Goal: Task Accomplishment & Management: Manage account settings

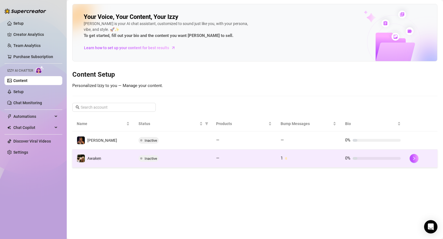
click at [117, 158] on td "Awaken" at bounding box center [103, 159] width 62 height 18
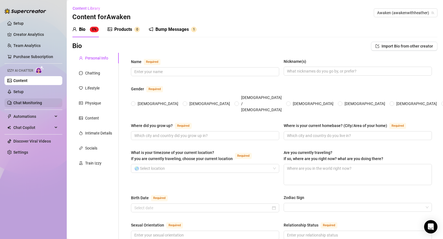
click at [31, 103] on link "Chat Monitoring" at bounding box center [27, 103] width 29 height 4
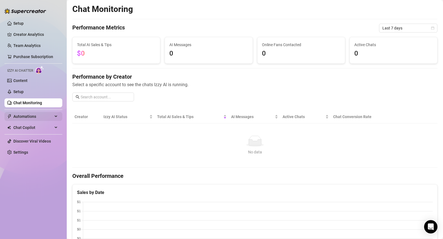
click at [55, 117] on div "Automations" at bounding box center [33, 116] width 58 height 9
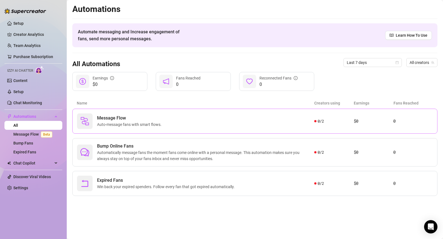
click at [131, 126] on span "Auto-message fans with smart flows." at bounding box center [130, 125] width 67 height 6
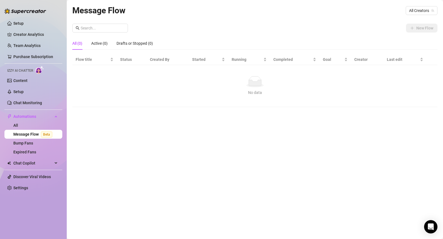
click at [225, 21] on div "Message Flow All Creators New Flow All (0) Active (0) Drafts or Stopped (0) Flo…" at bounding box center [254, 113] width 365 height 219
click at [428, 9] on span "All Creators" at bounding box center [421, 10] width 25 height 8
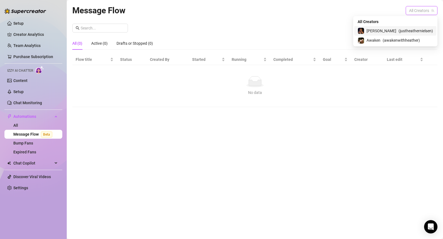
click at [403, 34] on span "( justheathernielsen )" at bounding box center [416, 31] width 35 height 6
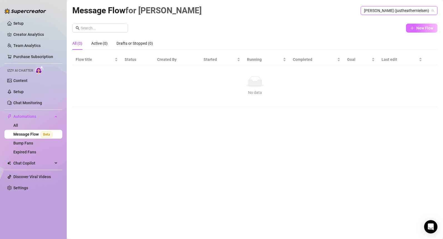
click at [432, 28] on span "New Flow" at bounding box center [425, 28] width 17 height 4
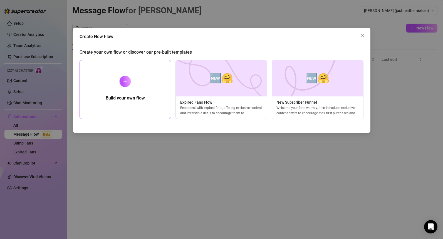
click at [125, 80] on icon "plus" at bounding box center [125, 81] width 0 height 3
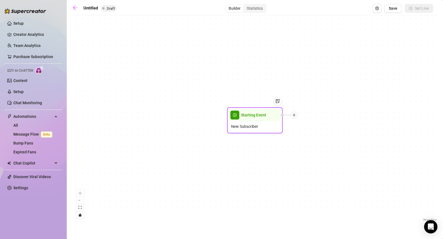
click at [250, 129] on span "New Subscriber" at bounding box center [244, 127] width 27 height 6
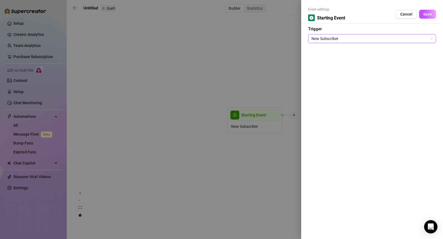
click at [397, 37] on span "New Subscriber" at bounding box center [372, 39] width 121 height 8
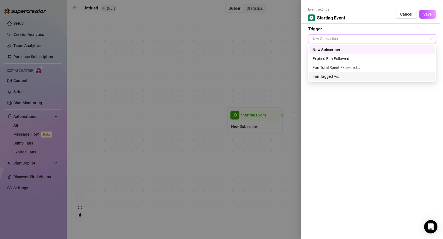
click at [364, 77] on div "Fan Tagged As..." at bounding box center [372, 76] width 119 height 6
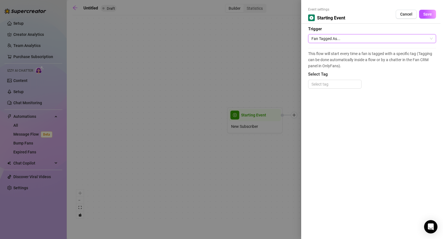
click at [359, 38] on span "Fan Tagged As..." at bounding box center [372, 39] width 121 height 8
click at [340, 83] on div at bounding box center [335, 84] width 51 height 8
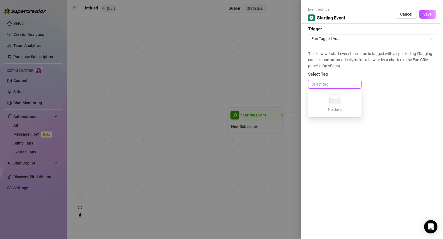
click at [340, 83] on div at bounding box center [335, 84] width 51 height 8
click at [404, 15] on span "Cancel" at bounding box center [407, 14] width 12 height 4
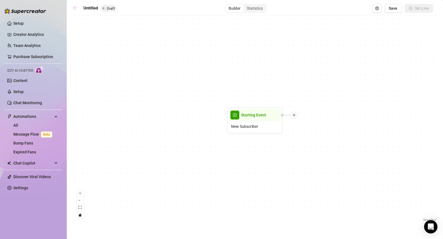
click at [72, 7] on icon "arrow-left" at bounding box center [75, 8] width 6 height 6
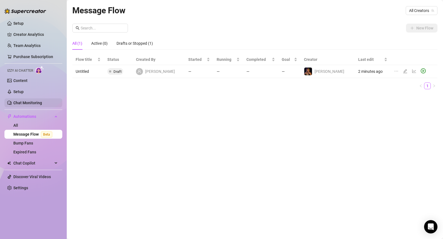
click at [24, 103] on link "Chat Monitoring" at bounding box center [27, 103] width 29 height 4
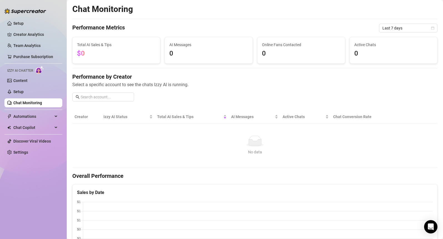
click at [121, 143] on div "No data" at bounding box center [255, 141] width 357 height 11
click at [54, 118] on div "Automations" at bounding box center [33, 116] width 58 height 9
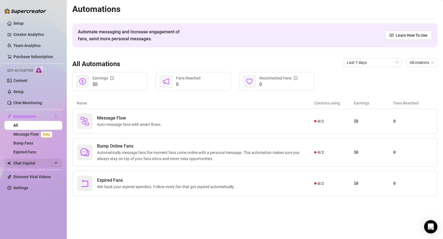
click at [58, 165] on div "Chat Copilot" at bounding box center [33, 163] width 58 height 9
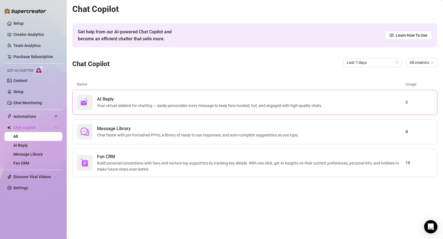
click at [136, 111] on div "AI Reply Your virtual sidekick for chatting — easily personalize every message …" at bounding box center [254, 102] width 365 height 25
click at [29, 165] on link "Fan CRM" at bounding box center [21, 163] width 16 height 4
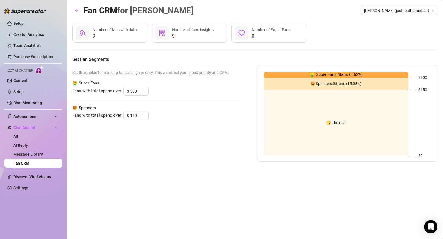
click at [332, 123] on span "🥱 The rest" at bounding box center [335, 123] width 19 height 0
click at [223, 141] on div "Set thresholds for marking fans as high priority. This will effect your inbox p…" at bounding box center [155, 113] width 167 height 97
click at [174, 35] on span "9" at bounding box center [192, 36] width 41 height 7
click at [163, 30] on icon "solution" at bounding box center [162, 33] width 7 height 7
click at [24, 90] on link "Setup" at bounding box center [18, 92] width 10 height 4
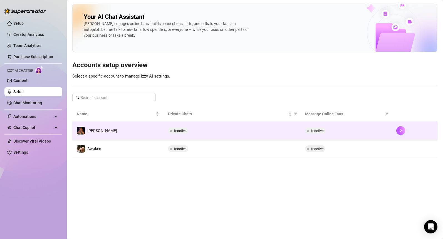
click at [124, 134] on td "[PERSON_NAME]" at bounding box center [117, 131] width 91 height 18
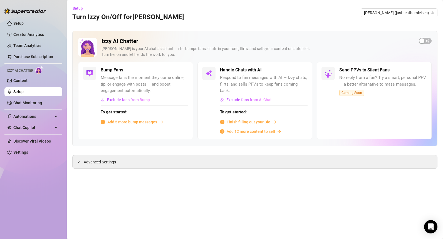
click at [266, 129] on span "Add 12 more content to sell" at bounding box center [251, 132] width 48 height 6
click at [350, 188] on main "Setup Turn Izzy On/Off for [PERSON_NAME] [PERSON_NAME] (justheathernielsen) Izz…" at bounding box center [255, 119] width 377 height 239
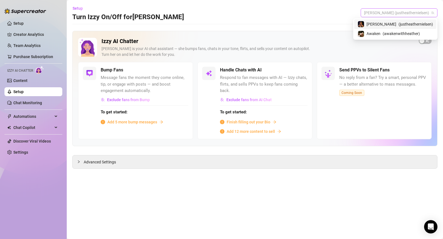
click at [405, 12] on span "[PERSON_NAME] (justheathernielsen)" at bounding box center [399, 13] width 70 height 8
click at [399, 35] on span "( awakenwithheather )" at bounding box center [401, 34] width 37 height 6
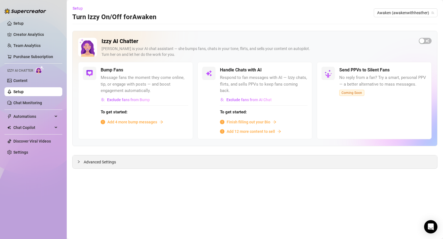
click at [78, 160] on icon "collapsed" at bounding box center [78, 161] width 3 height 3
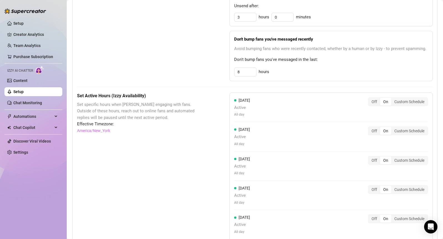
scroll to position [345, 0]
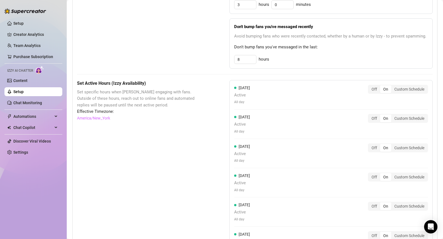
drag, startPoint x: 139, startPoint y: 149, endPoint x: 139, endPoint y: 145, distance: 3.9
click at [139, 148] on div "Set Active Hours (Izzy Availability) Set specific hours when Izzy engaging with…" at bounding box center [139, 205] width 125 height 250
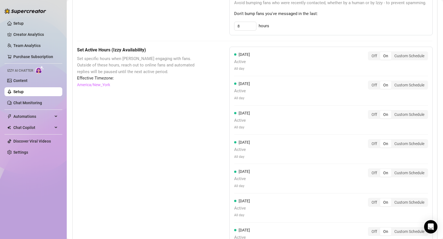
scroll to position [390, 0]
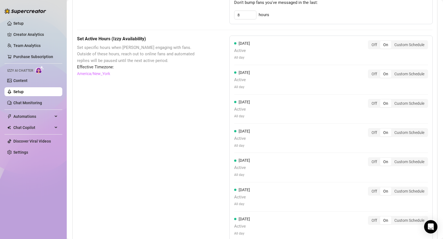
click at [33, 98] on ul "Setup Creator Analytics Team Analytics Purchase Subscription Izzy AI Chatter Co…" at bounding box center [33, 88] width 58 height 143
click at [33, 102] on link "Chat Monitoring" at bounding box center [27, 103] width 29 height 4
click at [34, 105] on link "Chat Monitoring" at bounding box center [27, 103] width 29 height 4
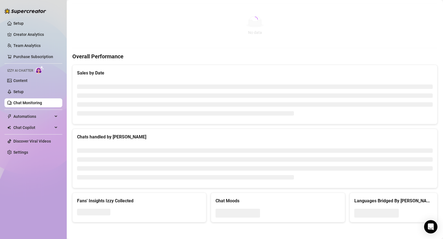
click at [34, 103] on link "Chat Monitoring" at bounding box center [27, 103] width 29 height 4
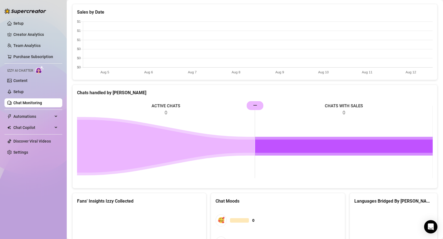
scroll to position [261, 0]
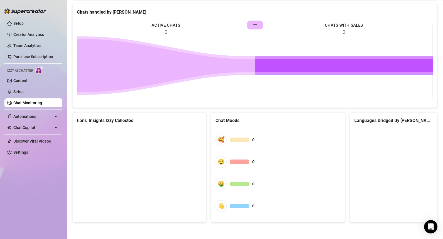
click at [253, 27] on rect at bounding box center [255, 61] width 356 height 83
drag, startPoint x: 252, startPoint y: 26, endPoint x: 234, endPoint y: 33, distance: 19.2
click at [234, 33] on rect at bounding box center [255, 61] width 356 height 83
drag, startPoint x: 213, startPoint y: 197, endPoint x: 222, endPoint y: 255, distance: 58.6
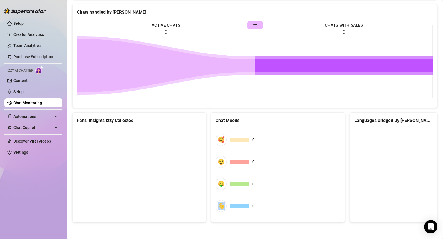
click at [222, 239] on html "Setup Creator Analytics Team Analytics Purchase Subscription Izzy AI Chatter Co…" at bounding box center [221, 119] width 443 height 239
click at [24, 204] on div "Setup Creator Analytics Team Analytics Purchase Subscription Izzy AI Chatter Co…" at bounding box center [33, 117] width 58 height 234
click at [56, 116] on div "Automations" at bounding box center [33, 116] width 58 height 9
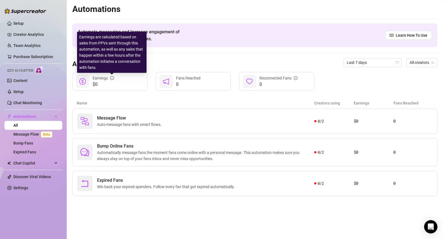
click at [112, 77] on icon "info-circle" at bounding box center [112, 78] width 1 height 2
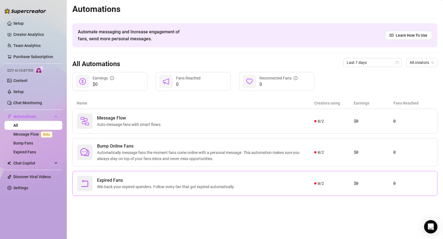
click at [317, 185] on div "0 / 2" at bounding box center [335, 184] width 40 height 6
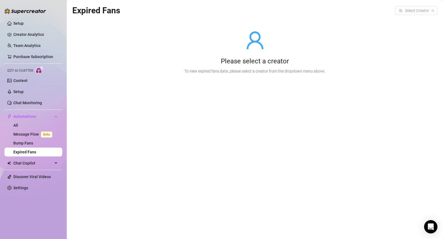
click at [412, 16] on div "Expired Fans Select Creator" at bounding box center [254, 10] width 365 height 13
click at [413, 12] on input "search" at bounding box center [414, 10] width 30 height 8
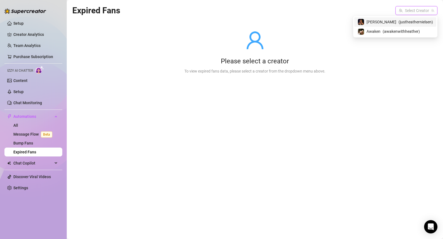
click at [402, 23] on span "( justheathernielsen )" at bounding box center [416, 22] width 35 height 6
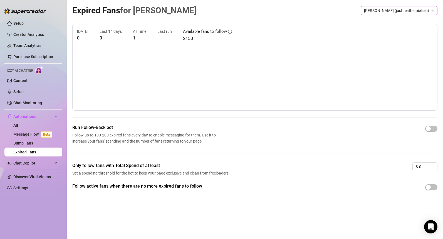
click at [383, 8] on span "[PERSON_NAME] (justheathernielsen)" at bounding box center [399, 10] width 70 height 8
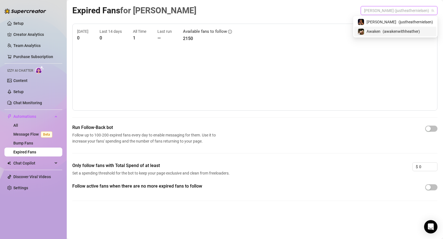
click at [381, 34] on span "Awaken" at bounding box center [374, 31] width 14 height 6
